Goal: Task Accomplishment & Management: Manage account settings

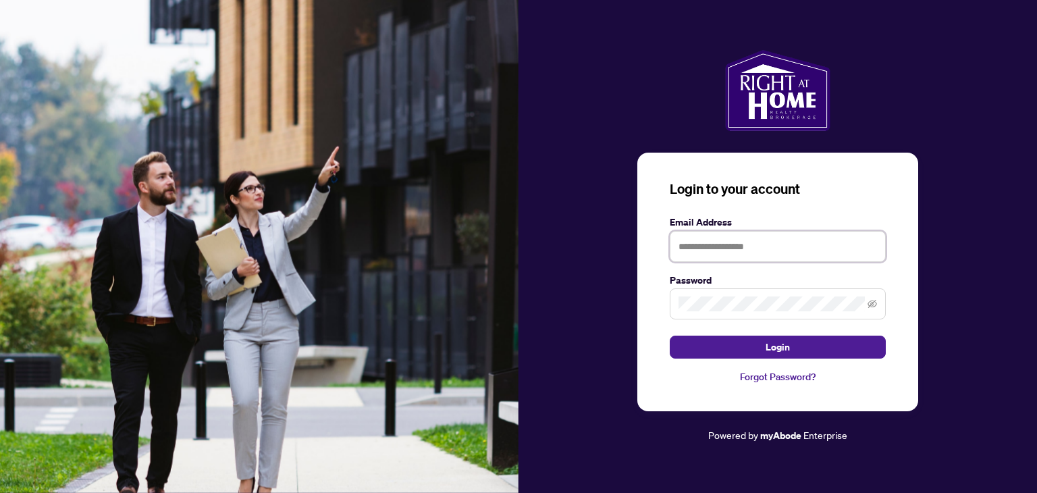
click at [715, 249] on input "text" at bounding box center [777, 246] width 216 height 31
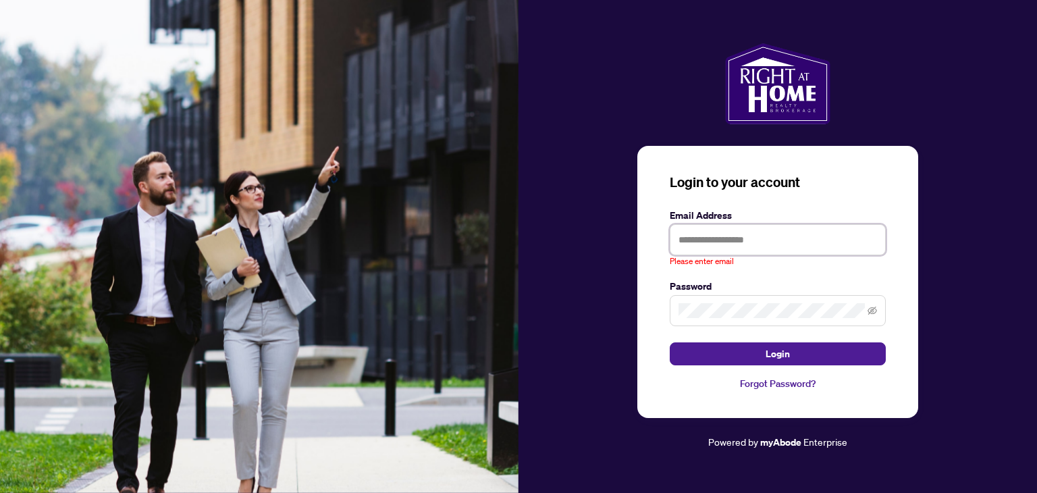
click at [690, 242] on input "text" at bounding box center [777, 239] width 216 height 31
type input "**********"
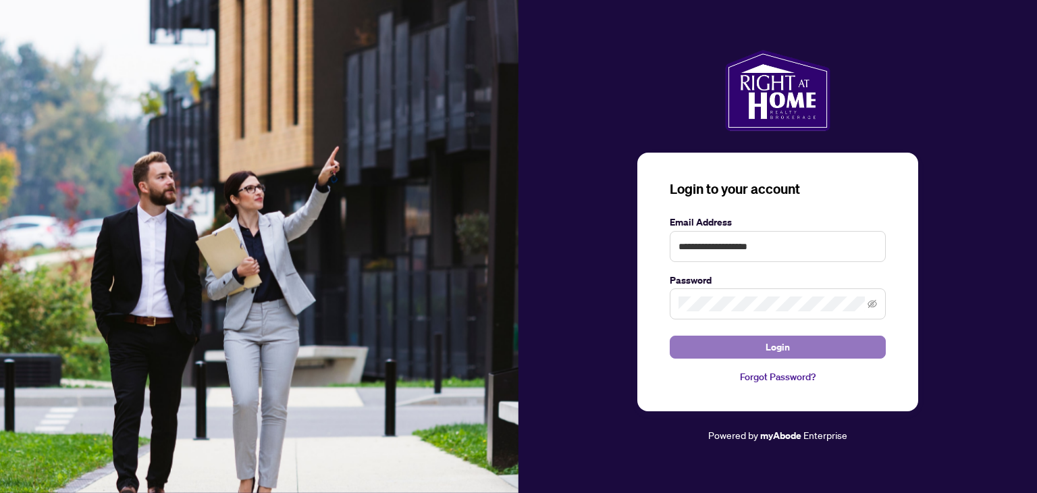
click at [777, 347] on span "Login" at bounding box center [777, 347] width 24 height 22
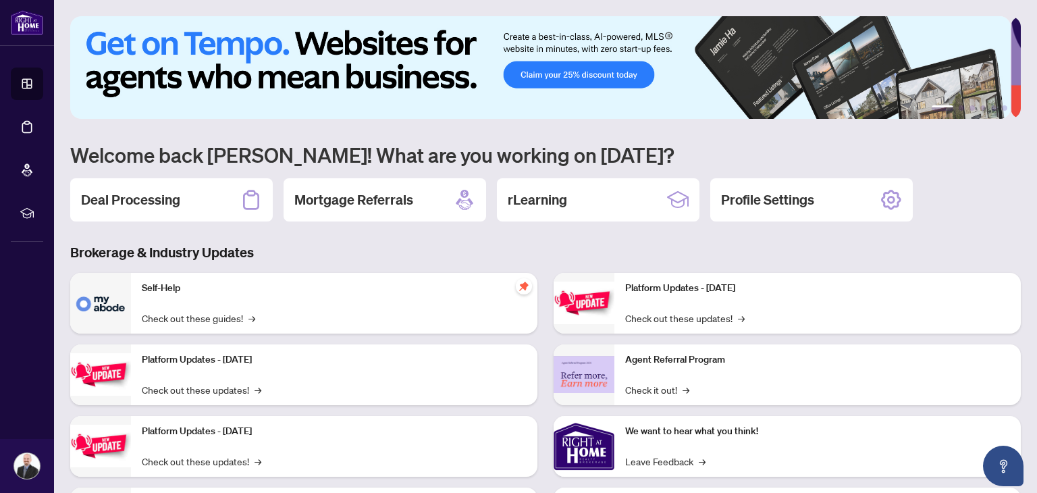
click at [163, 209] on div "Deal Processing" at bounding box center [171, 199] width 202 height 43
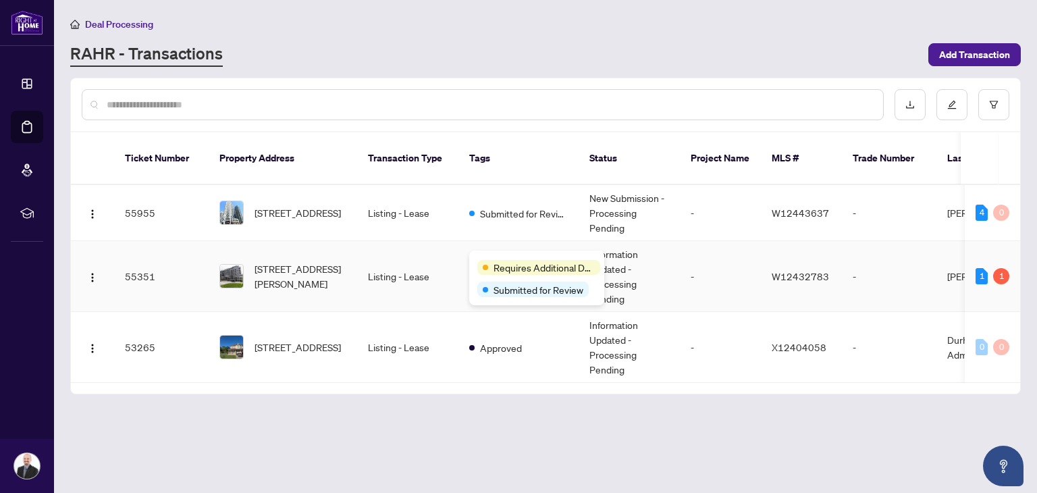
click at [503, 260] on span "Requires Additional Docs" at bounding box center [543, 267] width 101 height 15
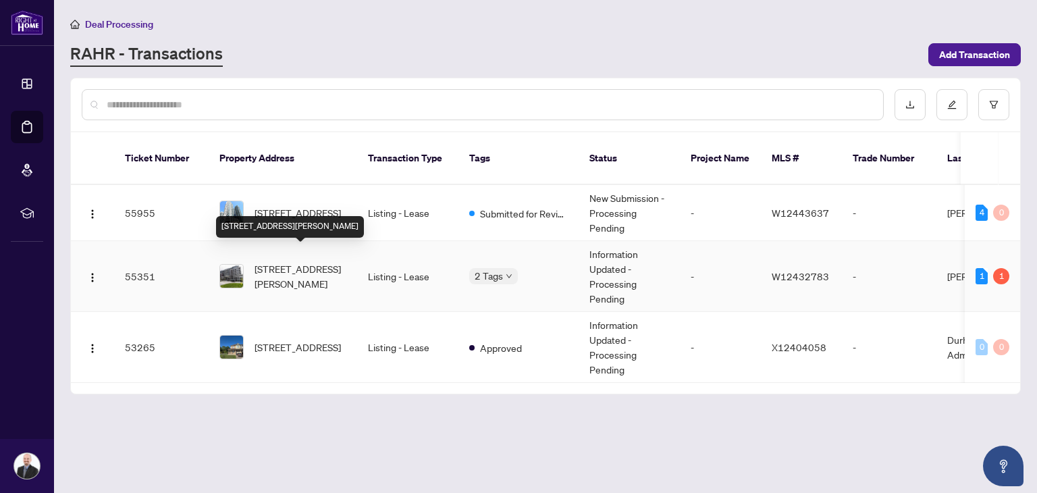
click at [294, 261] on span "[STREET_ADDRESS][PERSON_NAME]" at bounding box center [300, 276] width 92 height 30
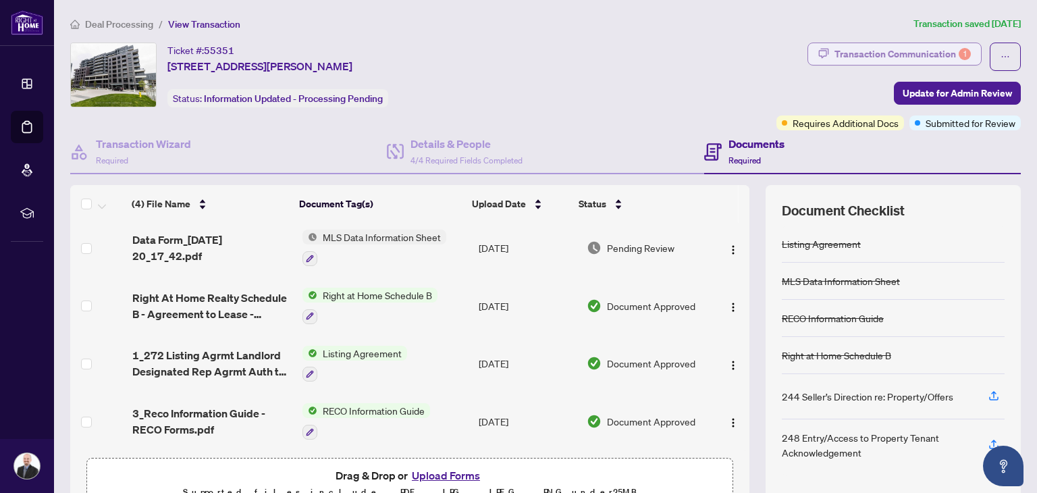
click at [880, 49] on div "Transaction Communication 1" at bounding box center [902, 54] width 136 height 22
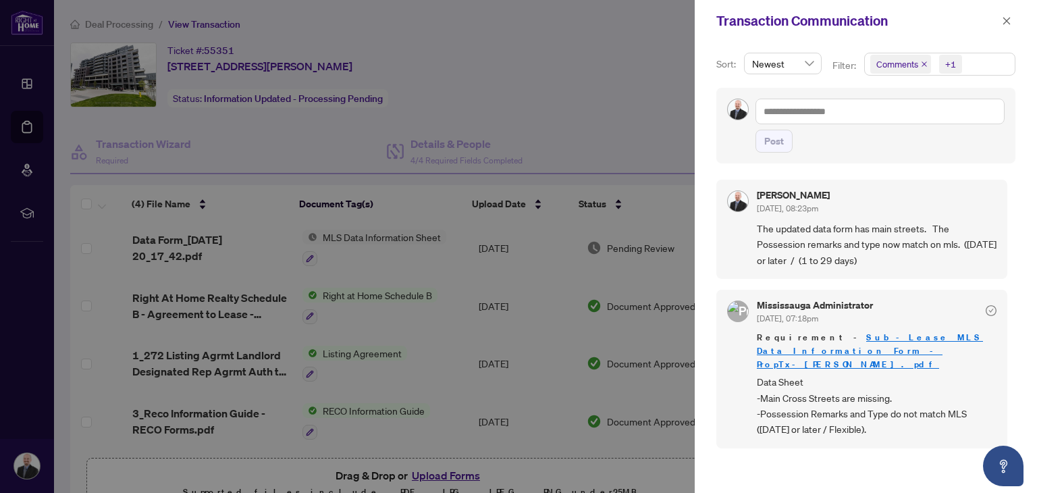
click at [611, 52] on div at bounding box center [518, 246] width 1037 height 493
click at [1010, 24] on icon "close" at bounding box center [1005, 20] width 9 height 9
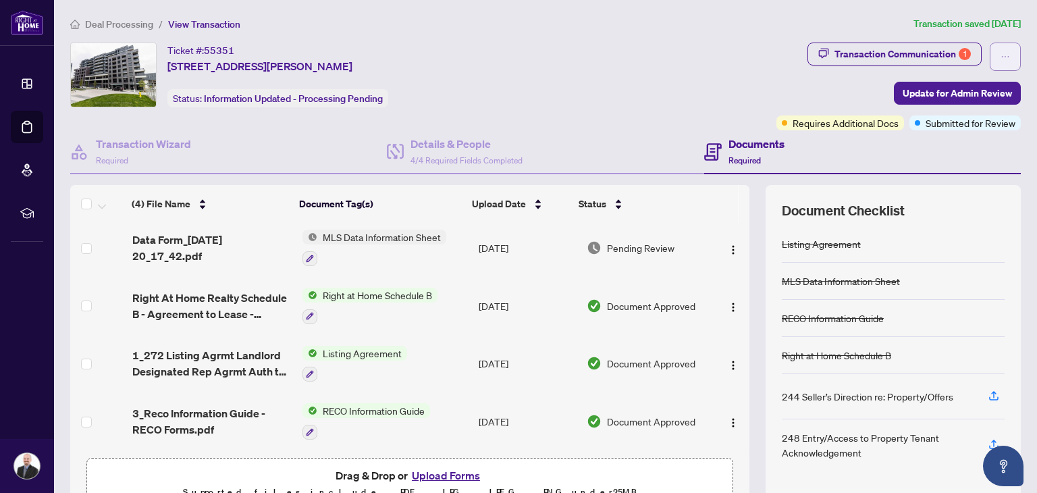
click at [999, 55] on button "button" at bounding box center [1004, 57] width 31 height 28
click at [575, 102] on div "Ticket #: 55351 [STREET_ADDRESS][PERSON_NAME] Status: Information Updated - Pro…" at bounding box center [420, 75] width 701 height 65
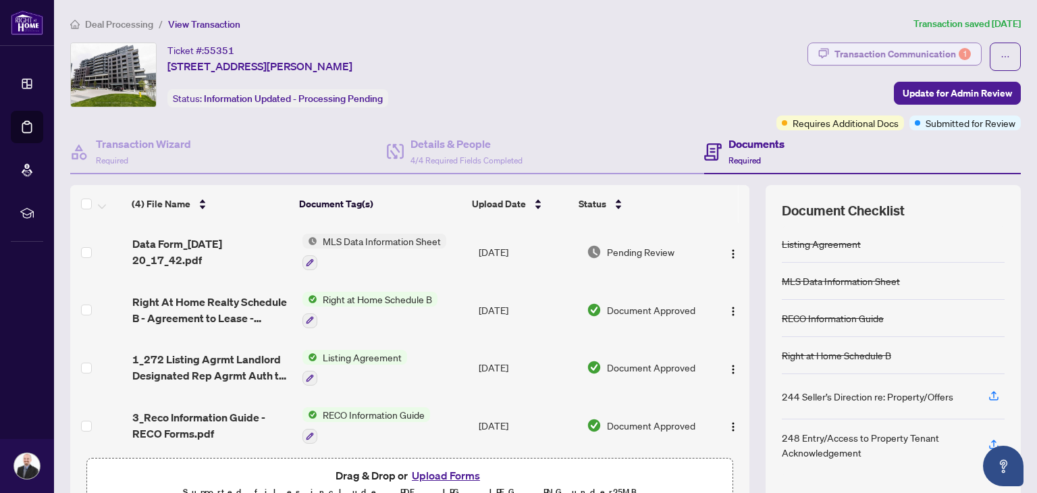
click at [924, 57] on div "Transaction Communication 1" at bounding box center [902, 54] width 136 height 22
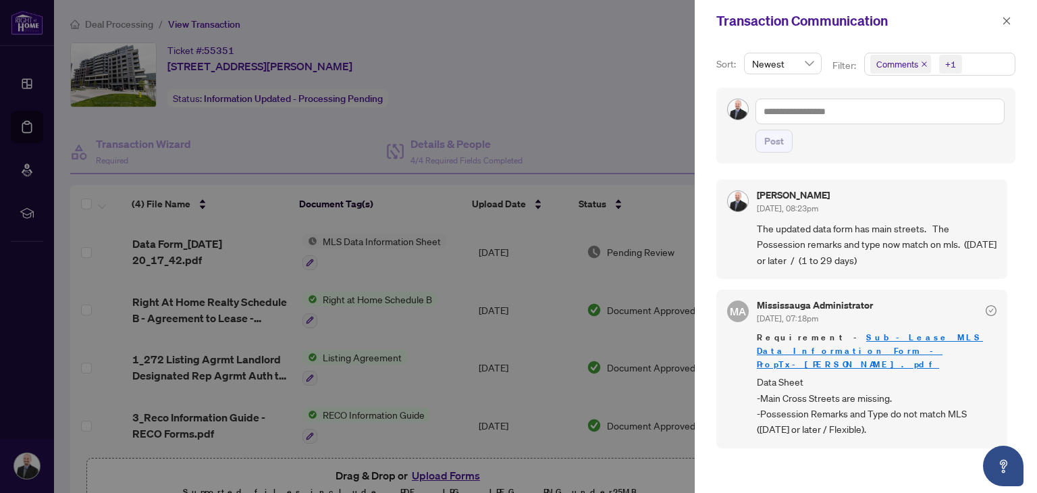
drag, startPoint x: 1004, startPoint y: 19, endPoint x: 994, endPoint y: 21, distance: 10.3
click at [1004, 19] on icon "close" at bounding box center [1006, 20] width 7 height 7
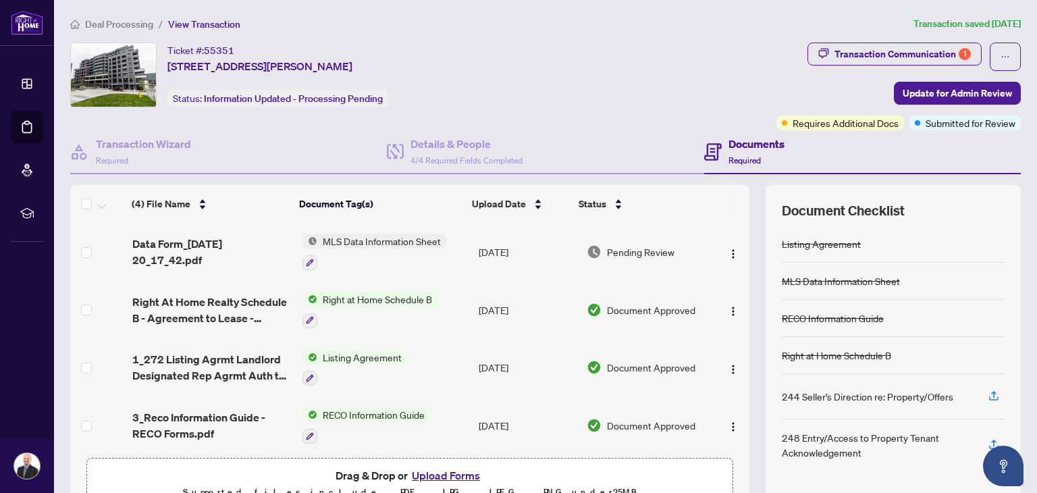
click at [568, 103] on div "Ticket #: 55351 [STREET_ADDRESS][PERSON_NAME] Status: Information Updated - Pro…" at bounding box center [420, 75] width 701 height 65
click at [735, 160] on span "Required" at bounding box center [744, 160] width 32 height 10
click at [1000, 53] on icon "ellipsis" at bounding box center [1004, 56] width 9 height 9
click at [250, 135] on div "Transaction Wizard Required" at bounding box center [228, 152] width 317 height 44
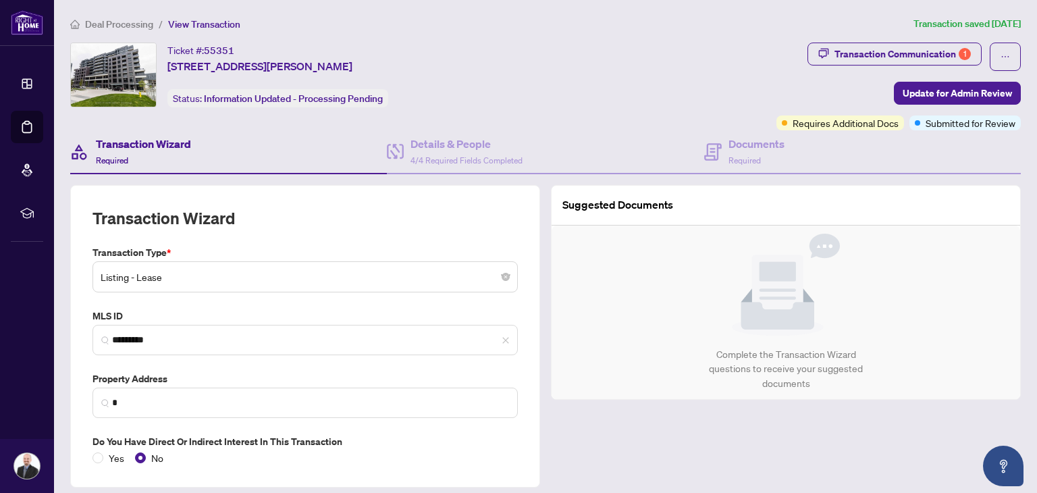
type input "**********"
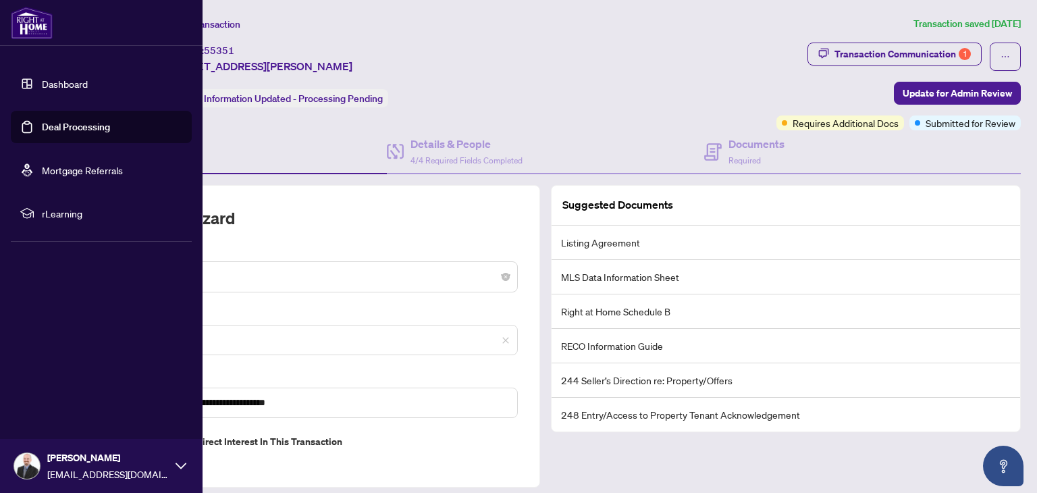
click at [64, 83] on link "Dashboard" at bounding box center [65, 84] width 46 height 12
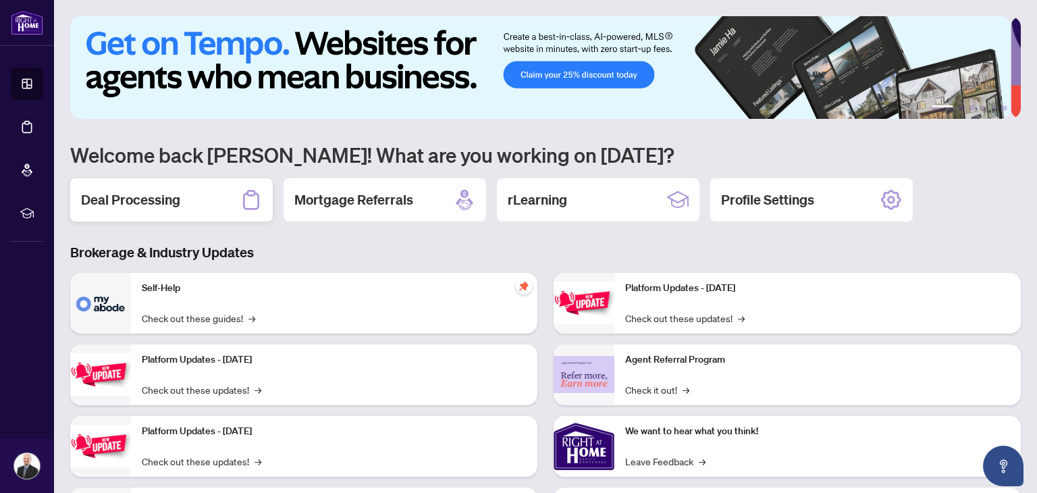
click at [144, 185] on div "Deal Processing" at bounding box center [171, 199] width 202 height 43
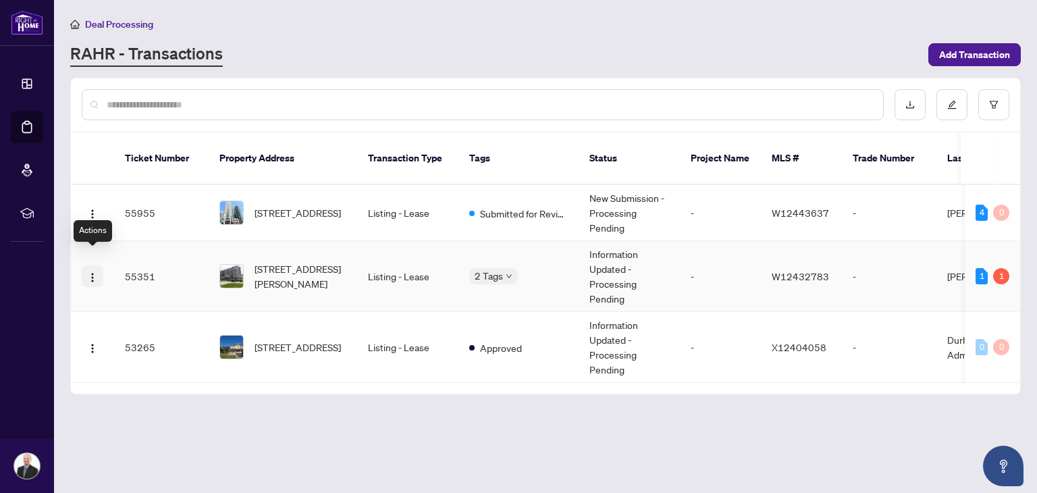
click at [94, 272] on img "button" at bounding box center [92, 277] width 11 height 11
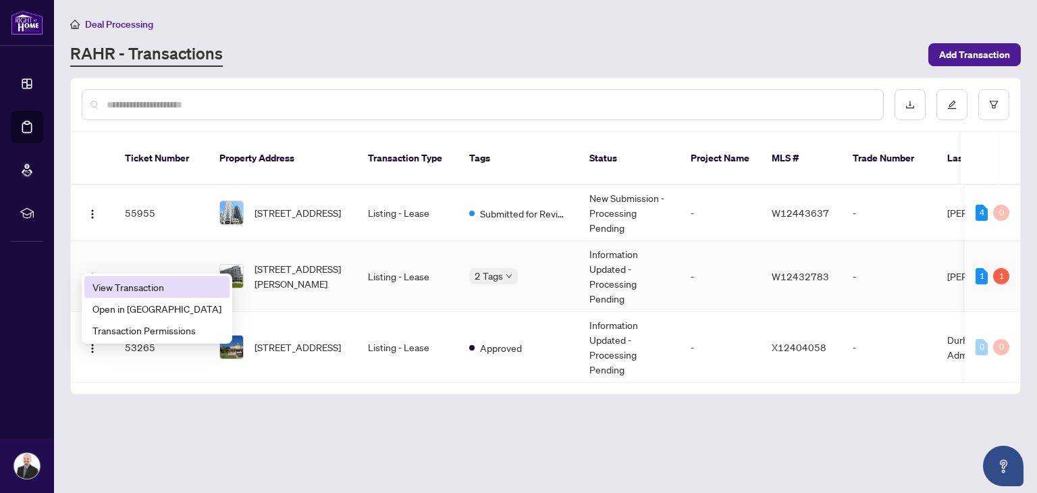
click at [155, 287] on span "View Transaction" at bounding box center [156, 286] width 129 height 15
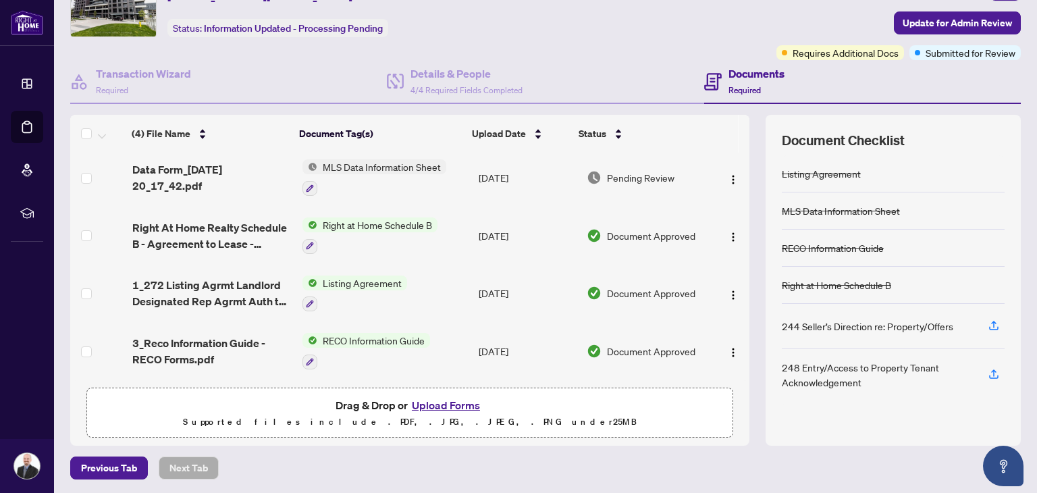
scroll to position [72, 0]
